Goal: Find contact information: Obtain details needed to contact an individual or organization

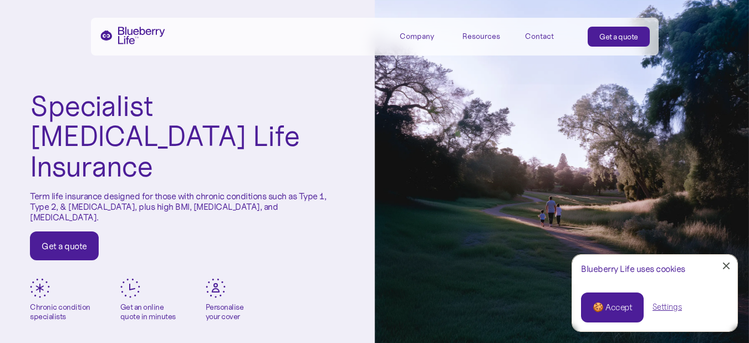
click at [536, 37] on div "Contact" at bounding box center [539, 36] width 29 height 9
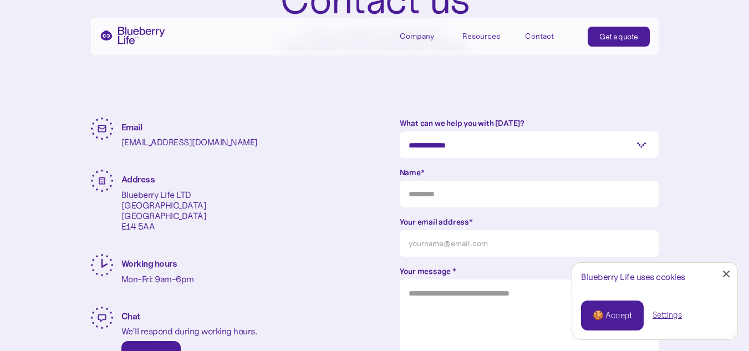
scroll to position [161, 0]
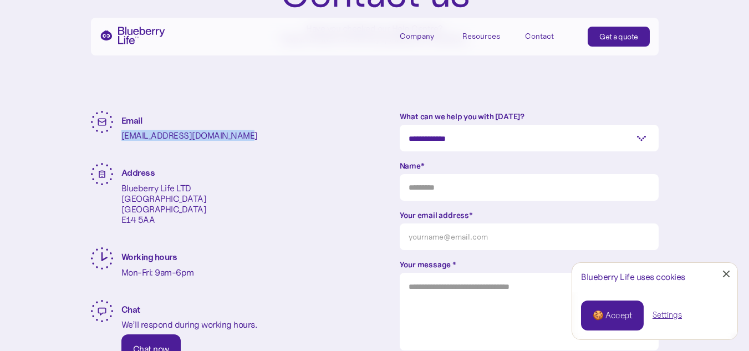
drag, startPoint x: 119, startPoint y: 137, endPoint x: 250, endPoint y: 138, distance: 130.9
click at [250, 138] on div "Email enquiries@blueberrylife.com Address Blueberry Life LTD One Canada Square …" at bounding box center [220, 235] width 259 height 248
copy p "enquiries@blueberrylife.com"
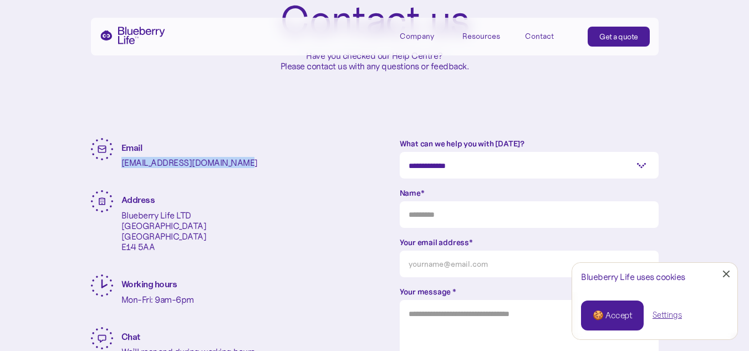
scroll to position [130, 0]
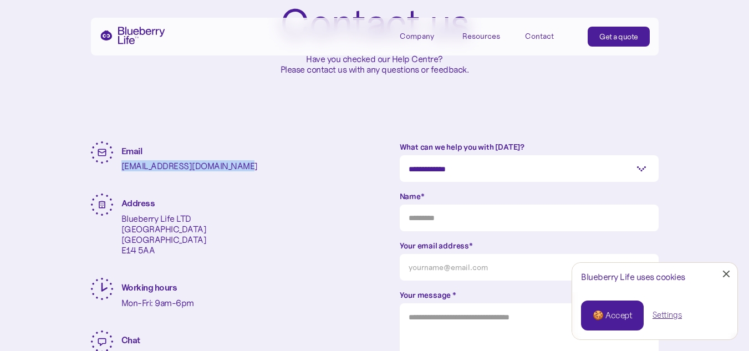
click at [535, 36] on div "Contact" at bounding box center [539, 36] width 29 height 9
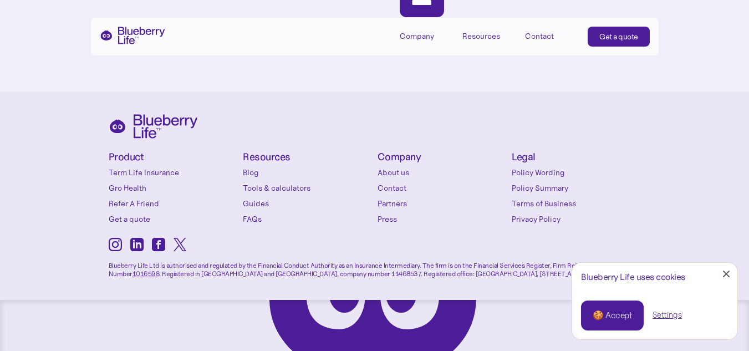
scroll to position [584, 0]
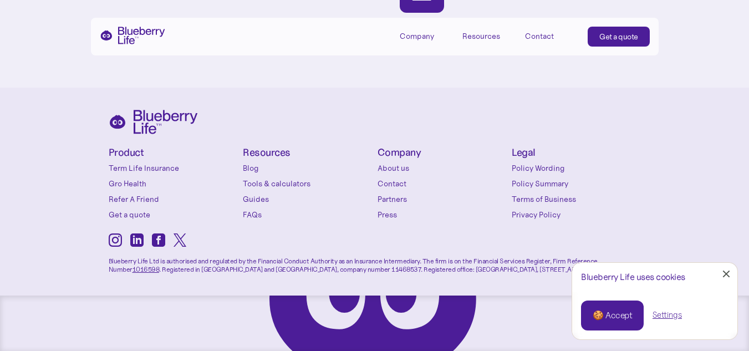
click at [727, 275] on div at bounding box center [726, 274] width 7 height 7
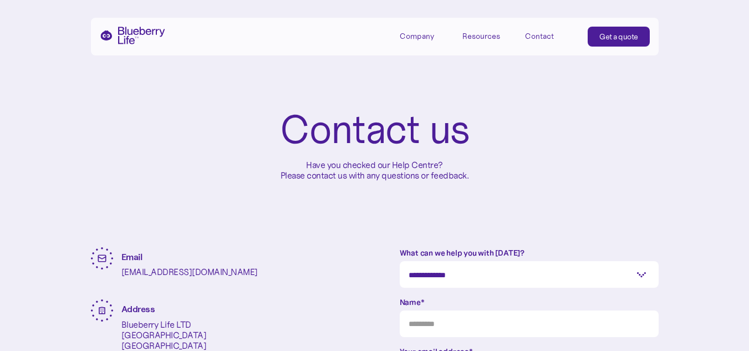
scroll to position [0, 0]
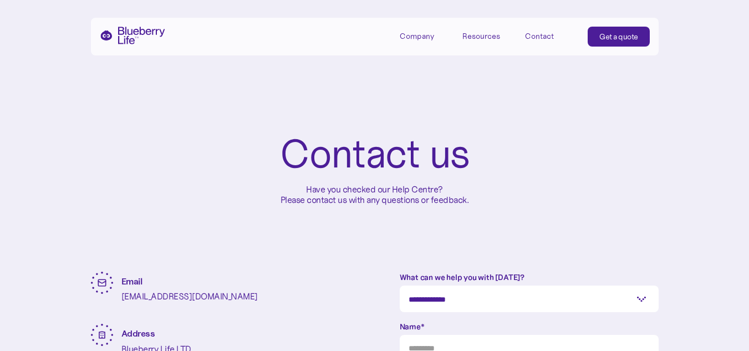
click at [417, 36] on div "Company" at bounding box center [417, 36] width 34 height 9
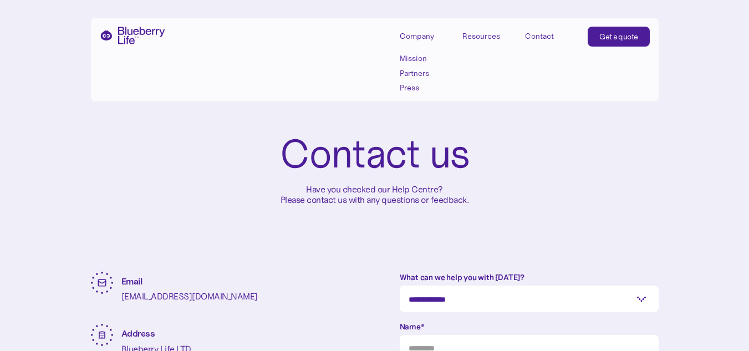
click at [538, 36] on div "Contact" at bounding box center [539, 36] width 29 height 9
